Goal: Task Accomplishment & Management: Use online tool/utility

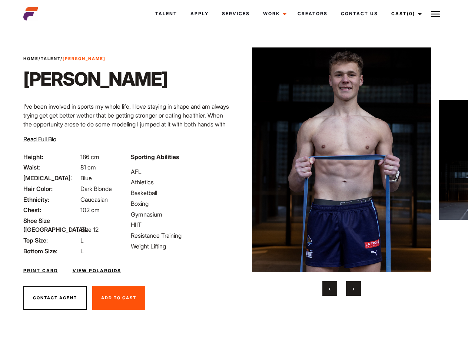
click at [405, 14] on link "Cast (0)" at bounding box center [406, 14] width 42 height 20
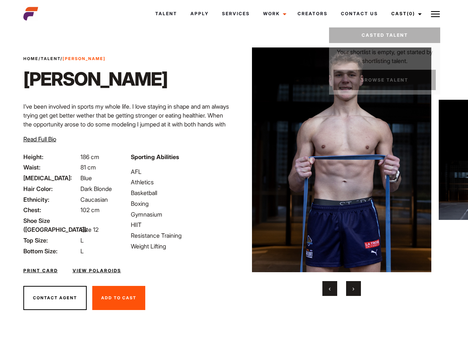
click at [436, 14] on img at bounding box center [435, 14] width 9 height 9
click at [342, 172] on img at bounding box center [342, 159] width 180 height 225
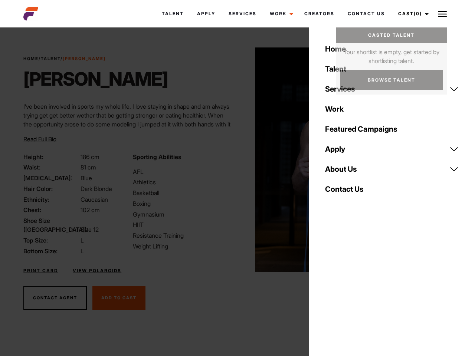
click at [234, 160] on div "Sporting Abilities AFL Athletics Basketball Boxing Gymnasium HIIT Resistance Tr…" at bounding box center [182, 203] width 109 height 103
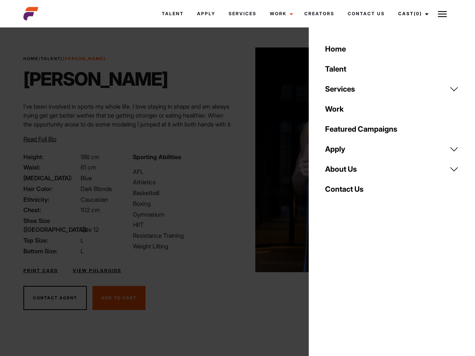
click at [330, 289] on div "Home Talent Services Talent Casting Photography Videography Creative Hair and M…" at bounding box center [392, 178] width 166 height 356
click at [354, 289] on div "Home Talent Services Talent Casting Photography Videography Creative Hair and M…" at bounding box center [392, 178] width 166 height 356
